Goal: Task Accomplishment & Management: Manage account settings

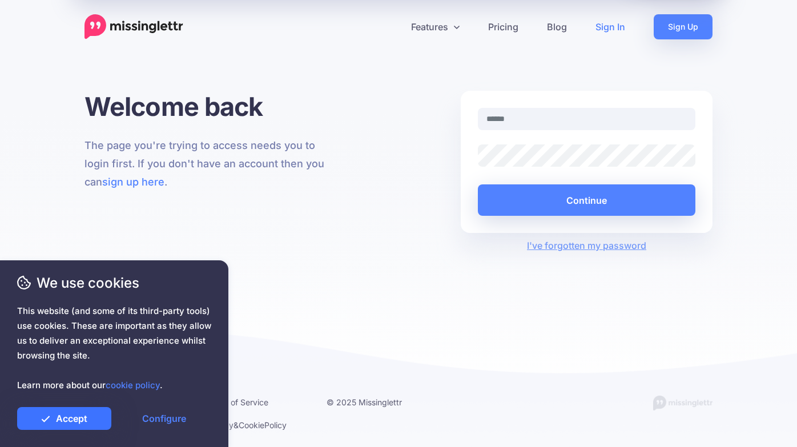
type input "**********"
click at [68, 417] on link "Accept" at bounding box center [64, 418] width 94 height 23
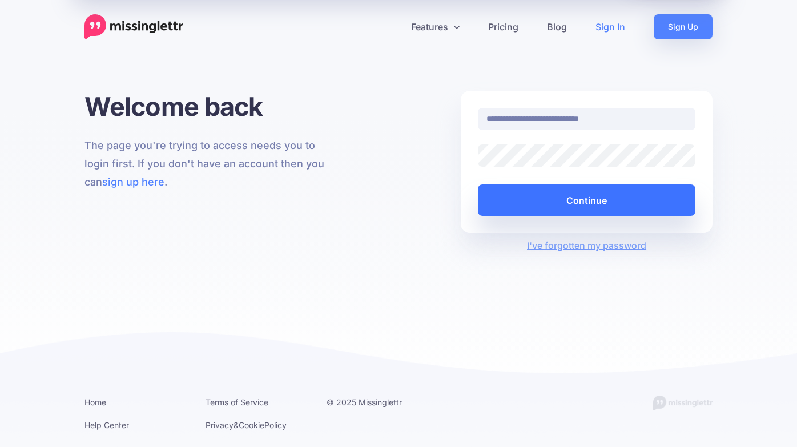
click at [647, 192] on button "Continue" at bounding box center [586, 199] width 217 height 31
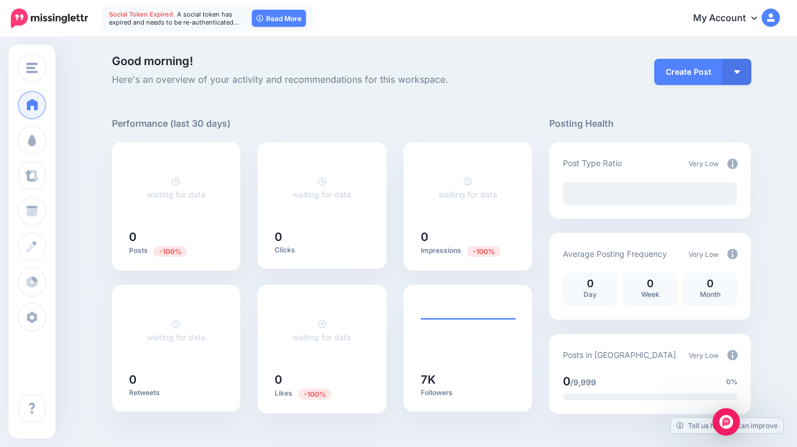
click at [180, 25] on span "A social token has expired and needs to be re-authenticated…" at bounding box center [174, 18] width 130 height 16
click at [736, 17] on link "My Account" at bounding box center [730, 19] width 98 height 28
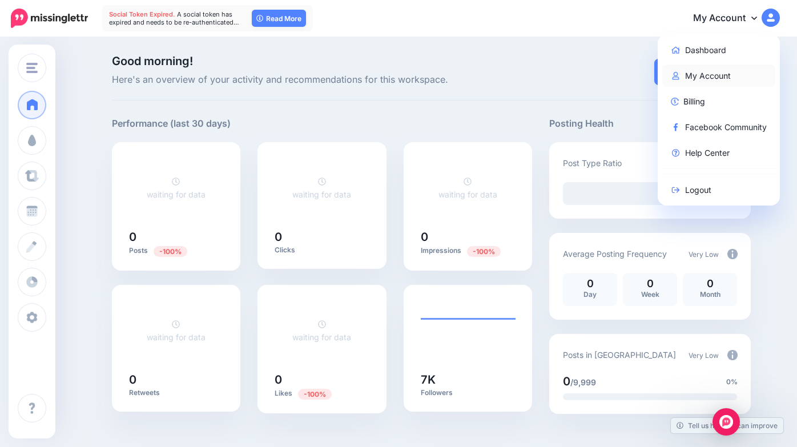
click at [704, 78] on link "My Account" at bounding box center [719, 75] width 114 height 22
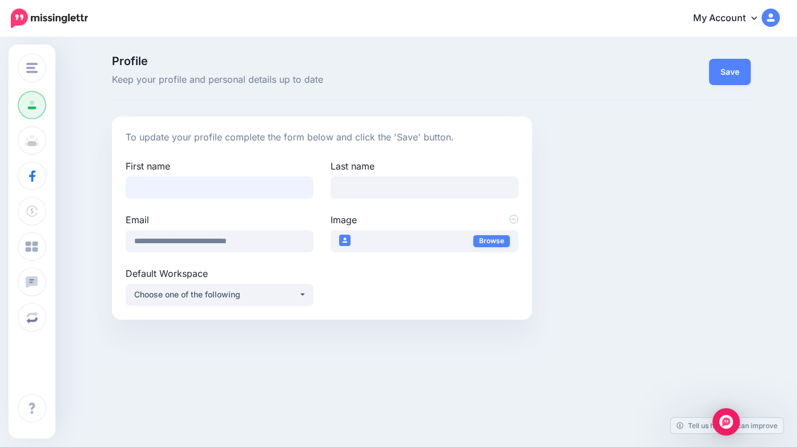
click at [219, 194] on input "First name" at bounding box center [220, 187] width 188 height 22
type input "*****"
type input "******"
click at [270, 299] on div "Choose one of the following" at bounding box center [216, 295] width 164 height 14
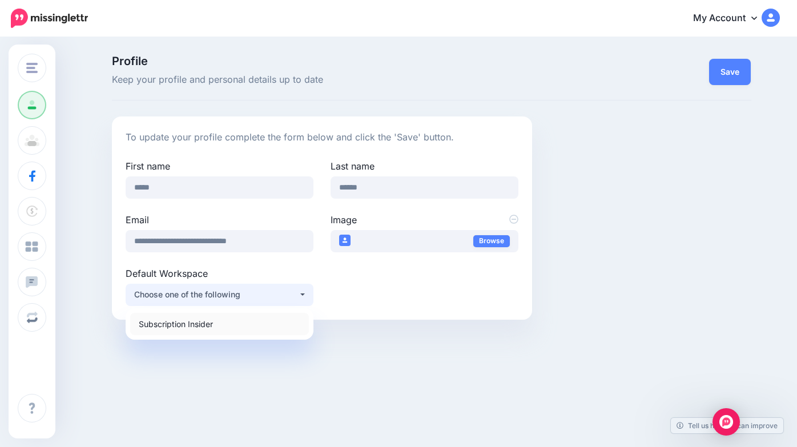
click at [253, 322] on link "Subscription Insider" at bounding box center [219, 324] width 179 height 22
select select "*****"
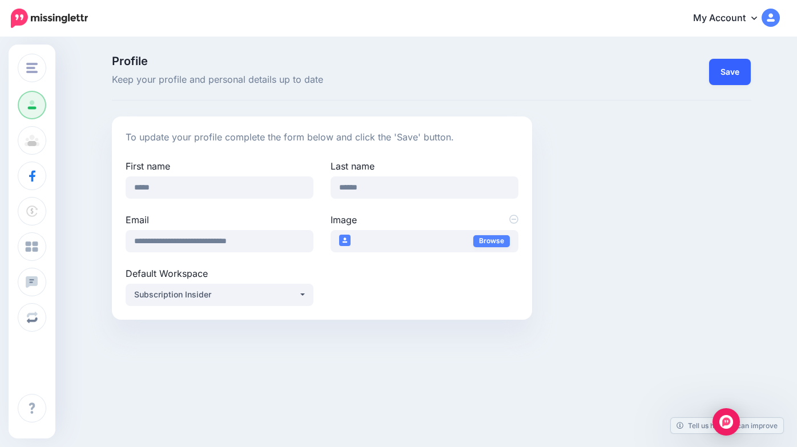
click at [732, 76] on button "Save" at bounding box center [730, 72] width 42 height 26
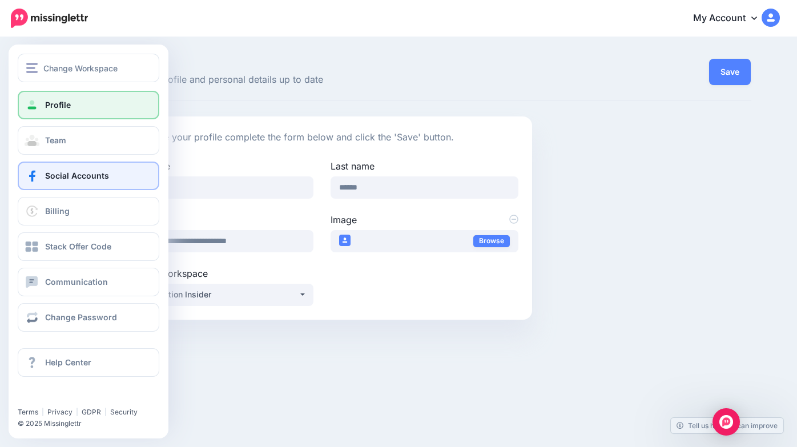
click at [67, 172] on span "Social Accounts" at bounding box center [77, 176] width 64 height 10
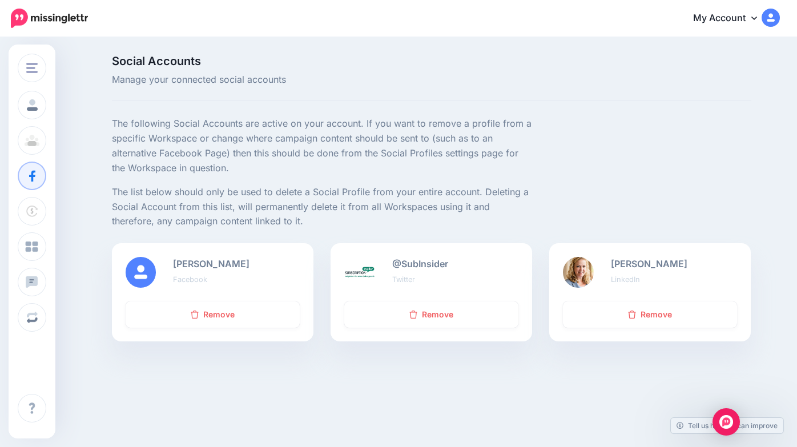
click at [60, 20] on img at bounding box center [49, 18] width 77 height 19
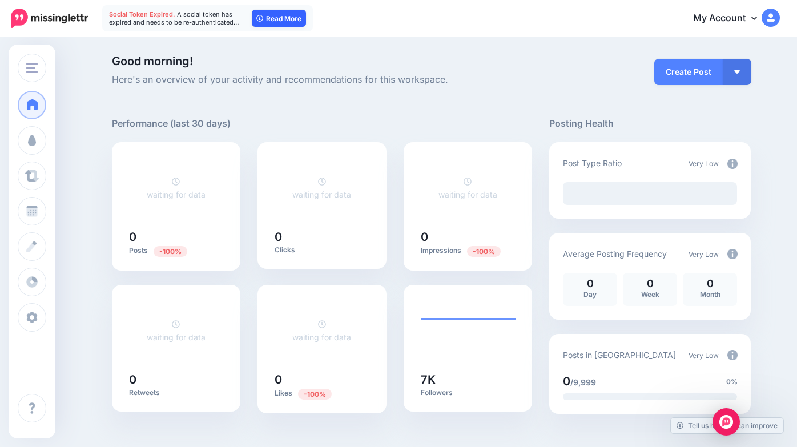
click at [286, 21] on link "Read More" at bounding box center [279, 18] width 54 height 17
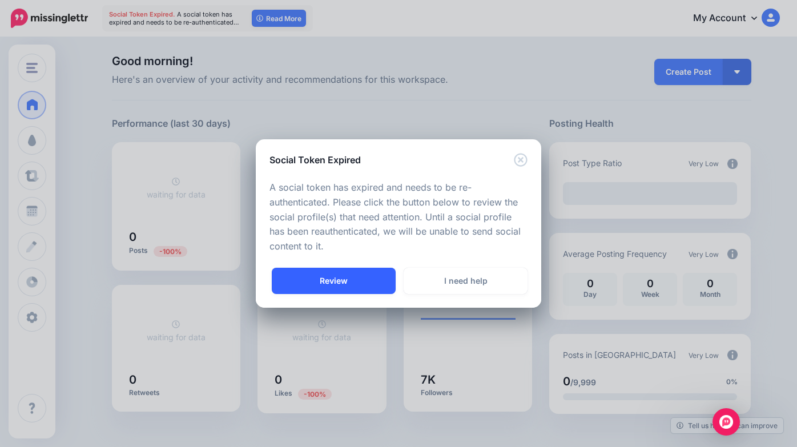
click at [345, 278] on link "Review" at bounding box center [334, 281] width 124 height 26
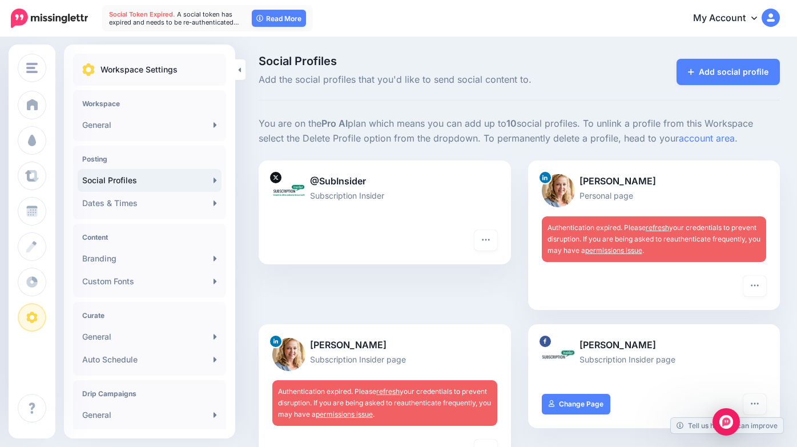
click at [628, 247] on link "permissions issue" at bounding box center [613, 250] width 57 height 9
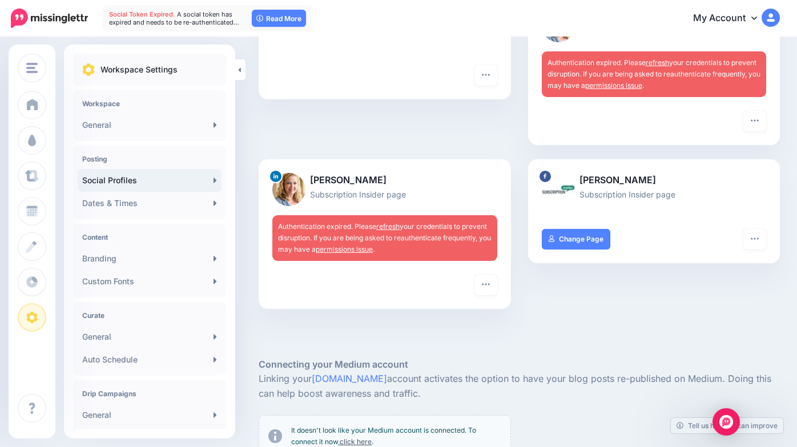
scroll to position [146, 0]
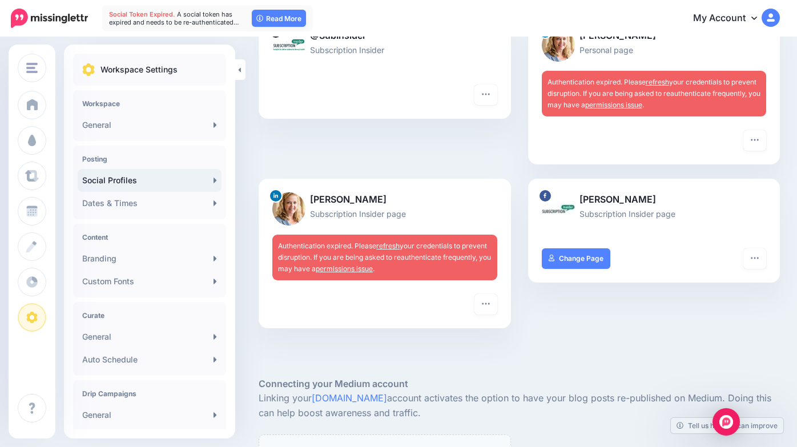
click at [368, 210] on p "Subscription Insider page" at bounding box center [384, 213] width 225 height 13
click at [392, 246] on link "refresh" at bounding box center [387, 245] width 23 height 9
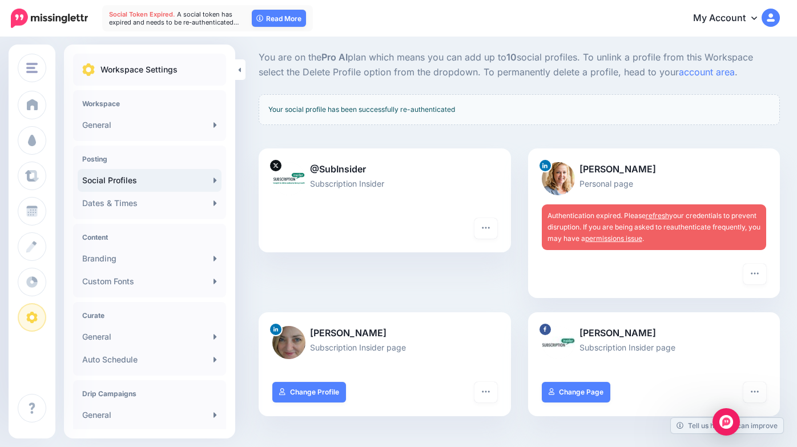
scroll to position [72, 0]
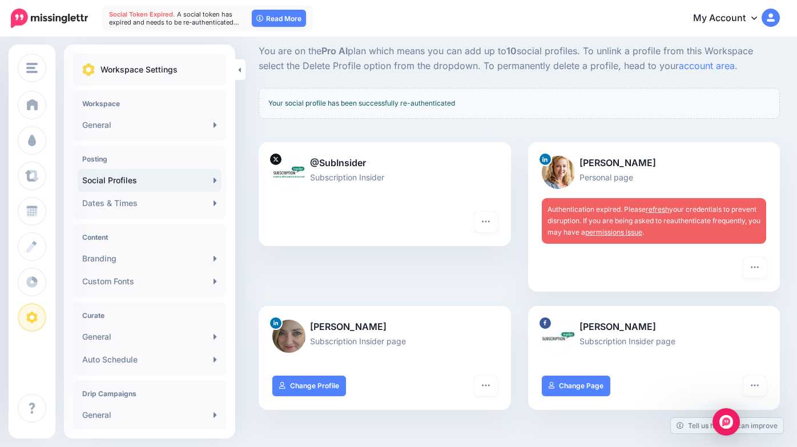
click at [659, 208] on link "refresh" at bounding box center [657, 209] width 23 height 9
